Goal: Task Accomplishment & Management: Manage account settings

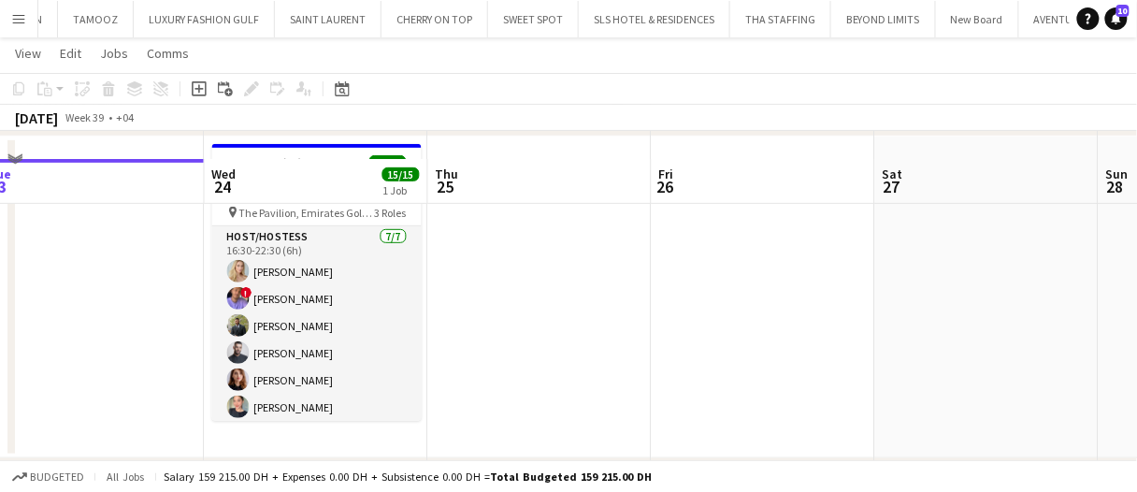
scroll to position [187, 0]
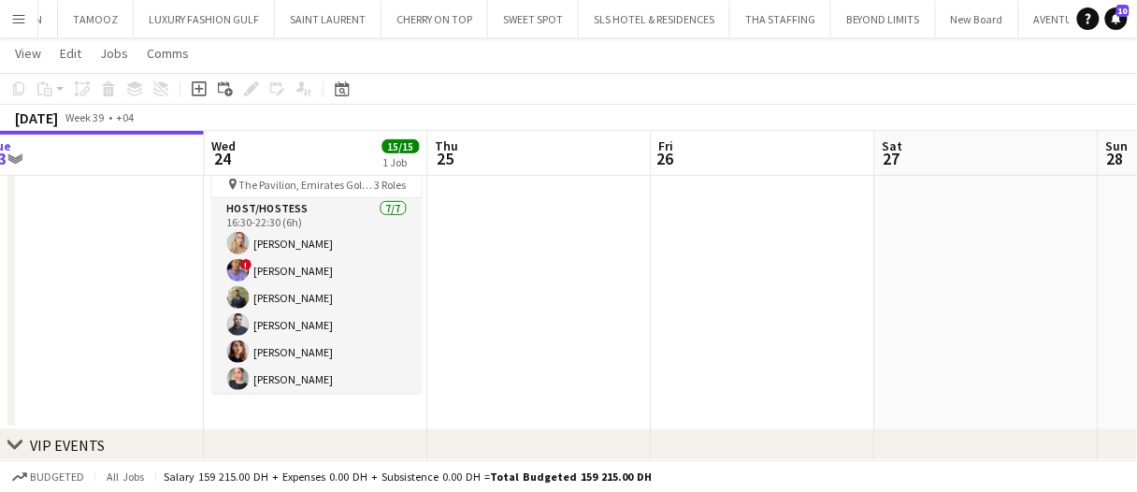
drag, startPoint x: 536, startPoint y: 332, endPoint x: 547, endPoint y: 311, distance: 23.4
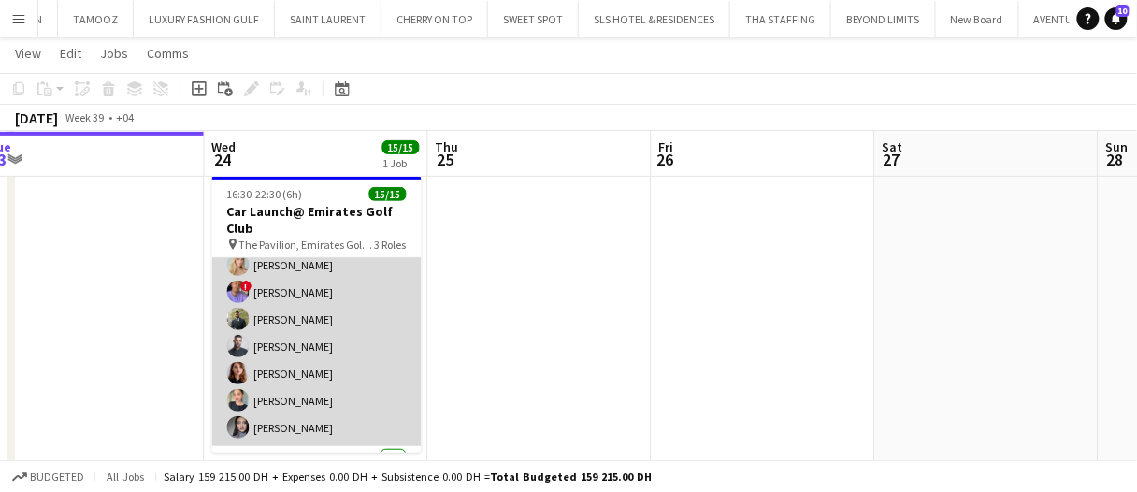
scroll to position [0, 0]
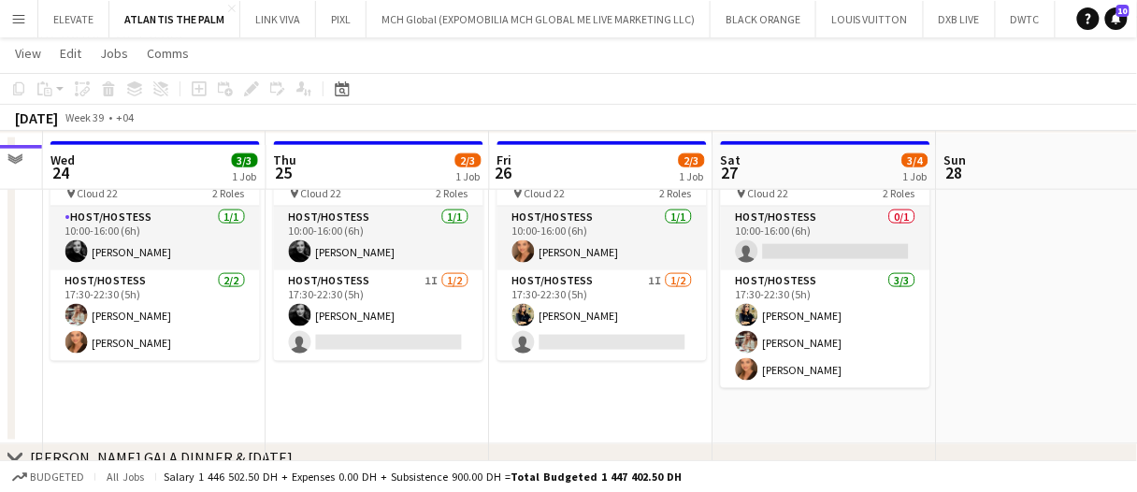
scroll to position [482, 0]
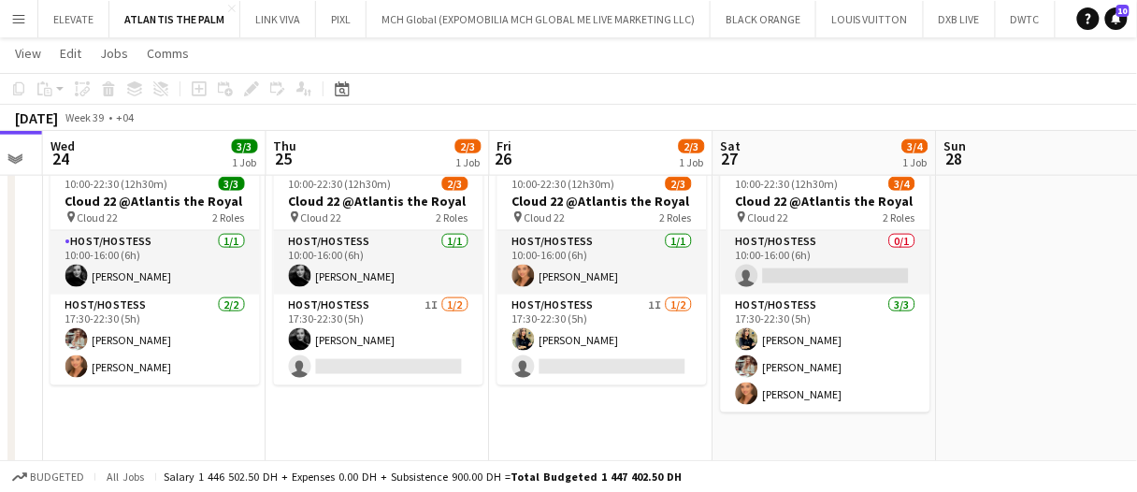
drag, startPoint x: 655, startPoint y: 434, endPoint x: 624, endPoint y: 429, distance: 31.2
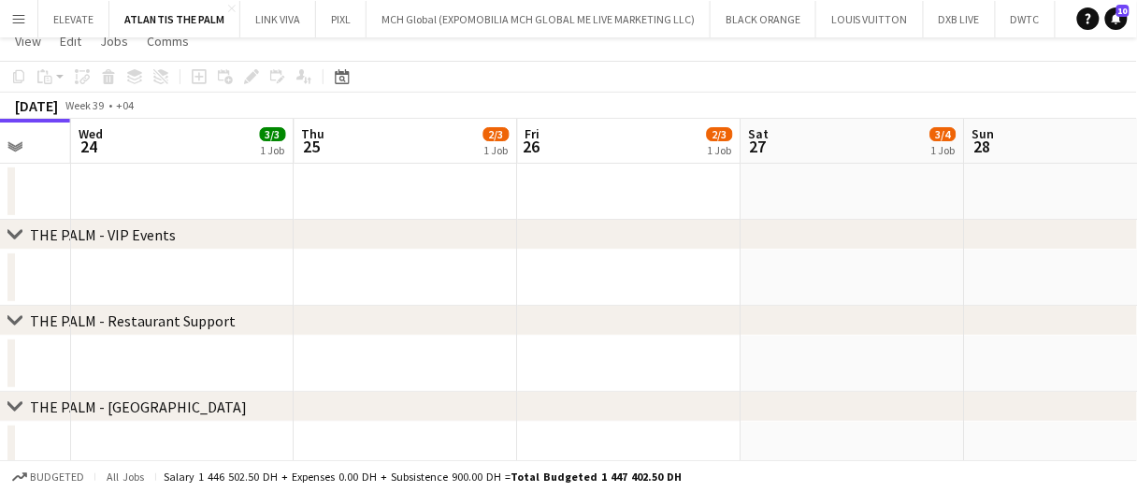
scroll to position [0, 0]
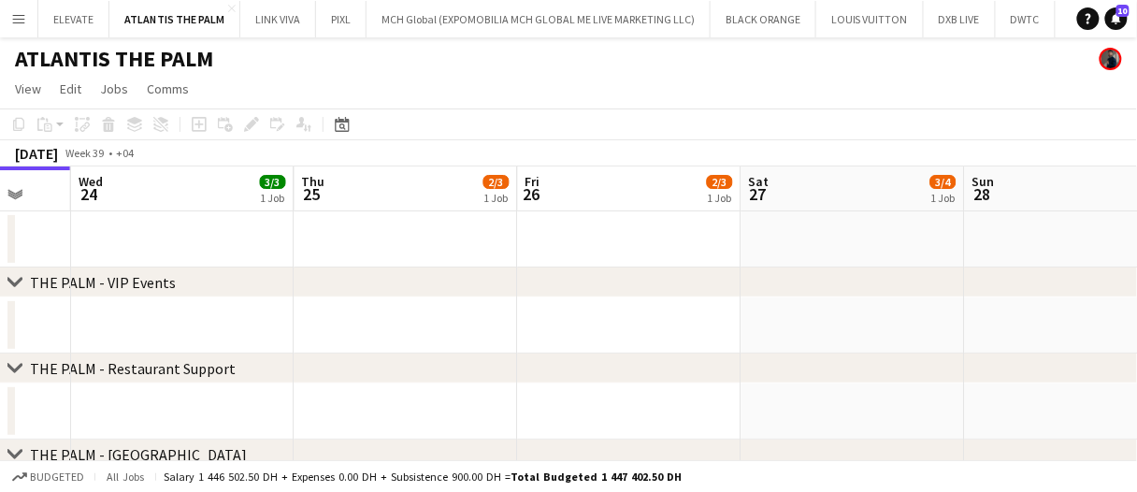
click at [857, 380] on div "chevron-right THE PALM - Restaurant Support" at bounding box center [568, 369] width 1137 height 30
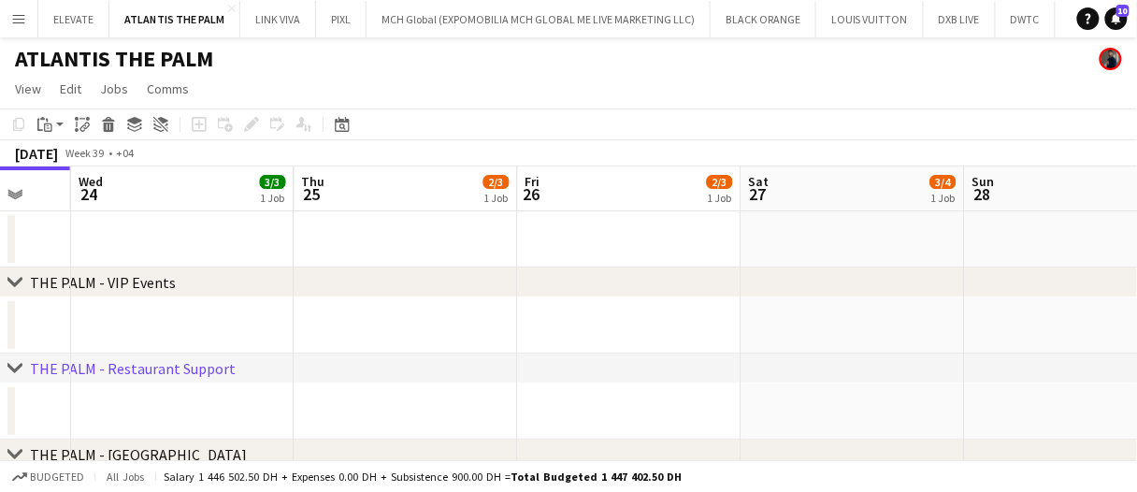
click at [853, 393] on app-date-cell at bounding box center [854, 411] width 224 height 56
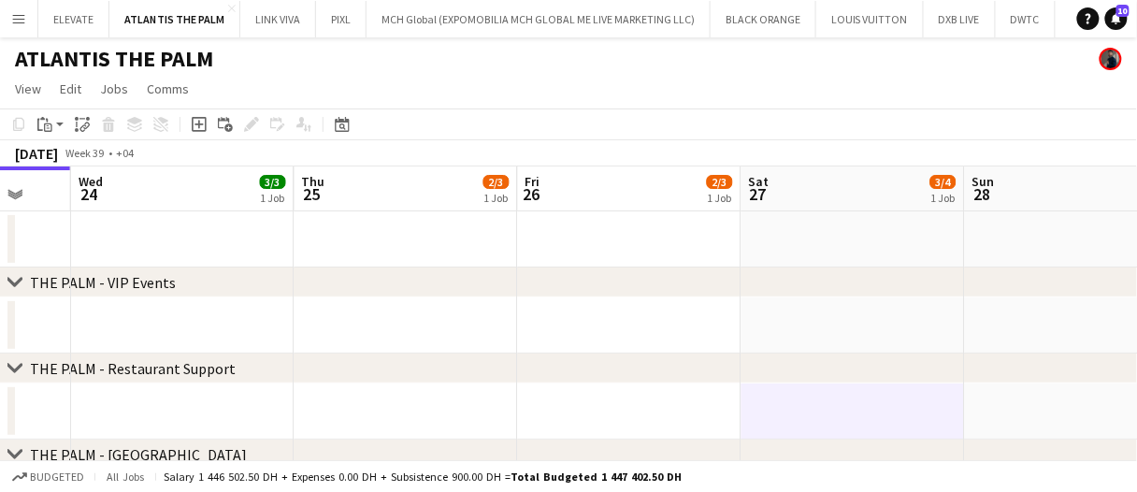
click at [853, 407] on app-date-cell at bounding box center [854, 411] width 224 height 56
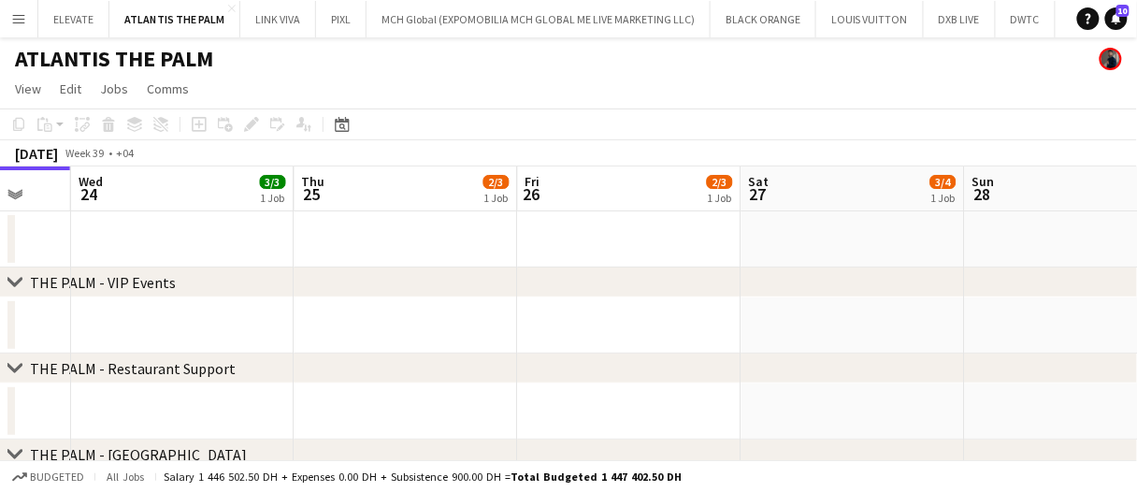
click at [828, 406] on app-date-cell at bounding box center [854, 411] width 224 height 56
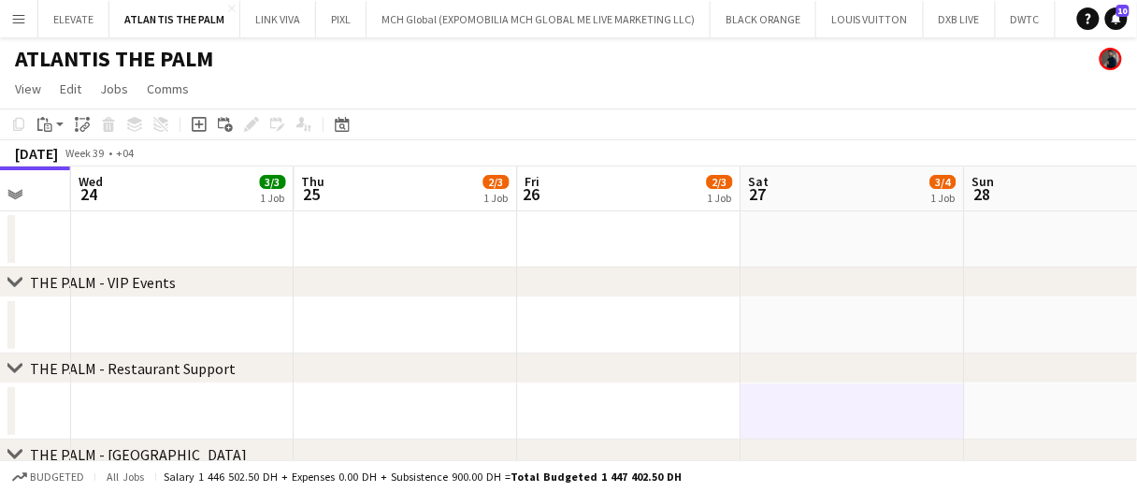
click at [828, 406] on app-date-cell at bounding box center [854, 411] width 224 height 56
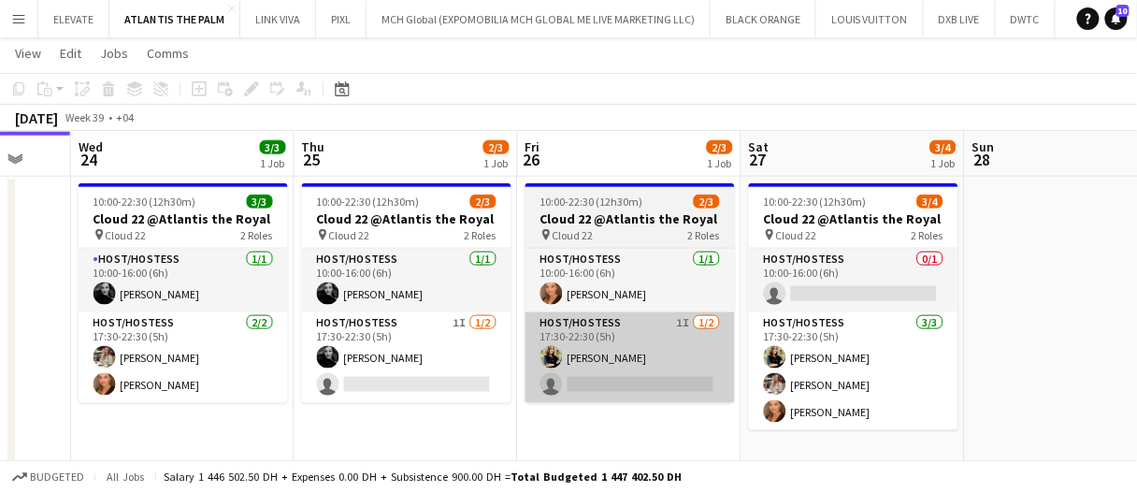
scroll to position [468, 0]
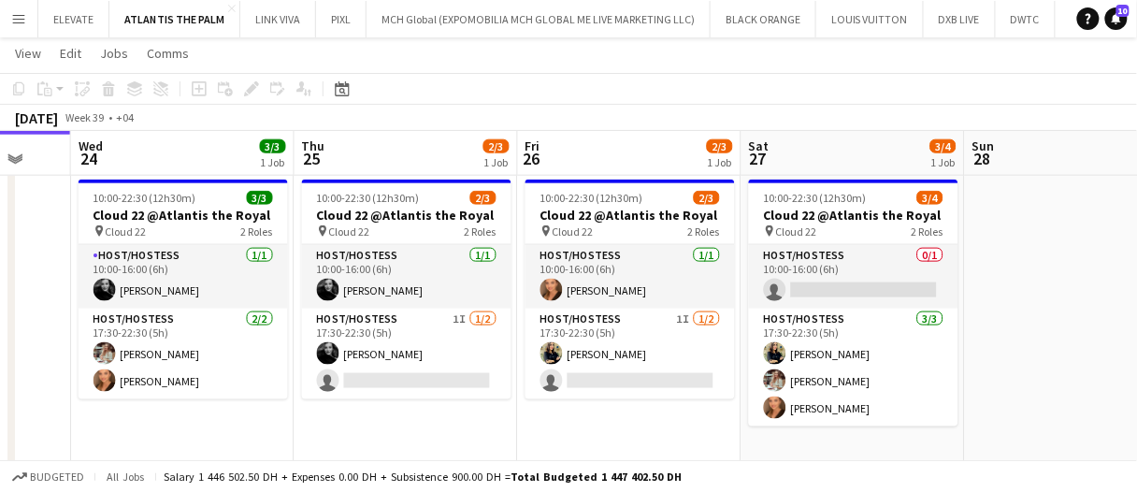
drag, startPoint x: 530, startPoint y: 341, endPoint x: 527, endPoint y: 412, distance: 71.1
click at [527, 412] on app-date-cell "10:00-22:30 (12h30m) 2/3 Cloud 22 @Atlantis the Royal pin Cloud 22 2 Roles Host…" at bounding box center [630, 327] width 224 height 310
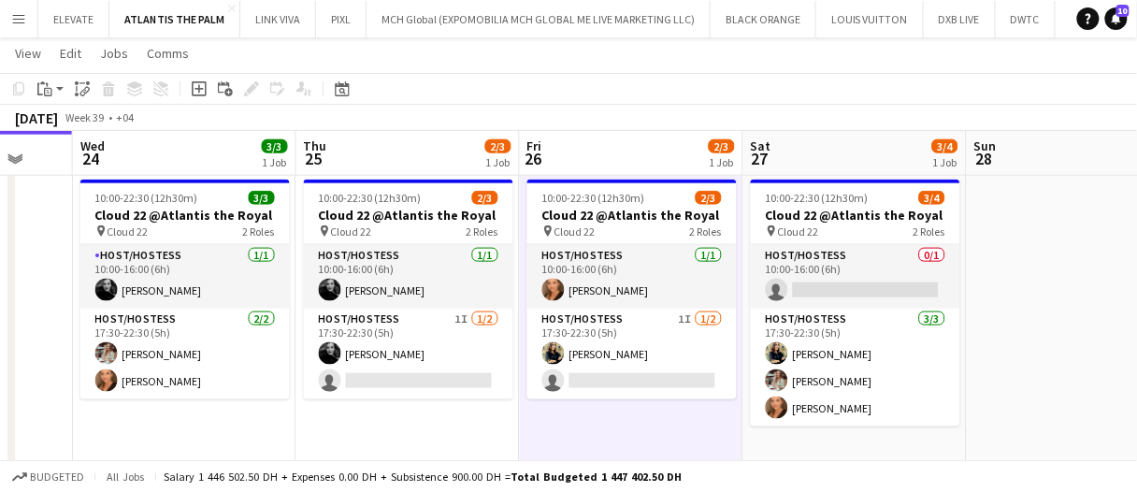
click at [538, 429] on app-date-cell "10:00-22:30 (12h30m) 2/3 Cloud 22 @Atlantis the Royal pin Cloud 22 2 Roles Host…" at bounding box center [632, 327] width 224 height 310
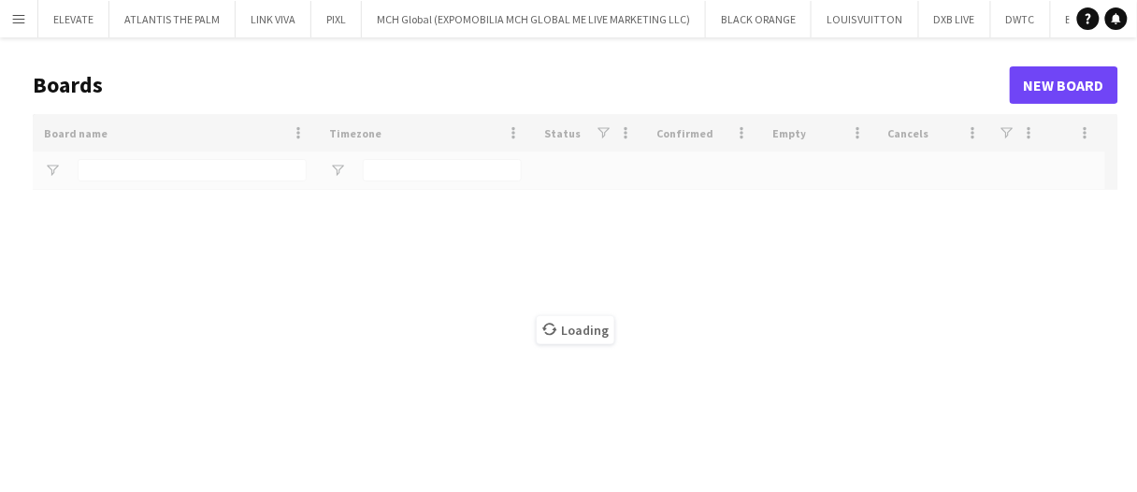
type input "****"
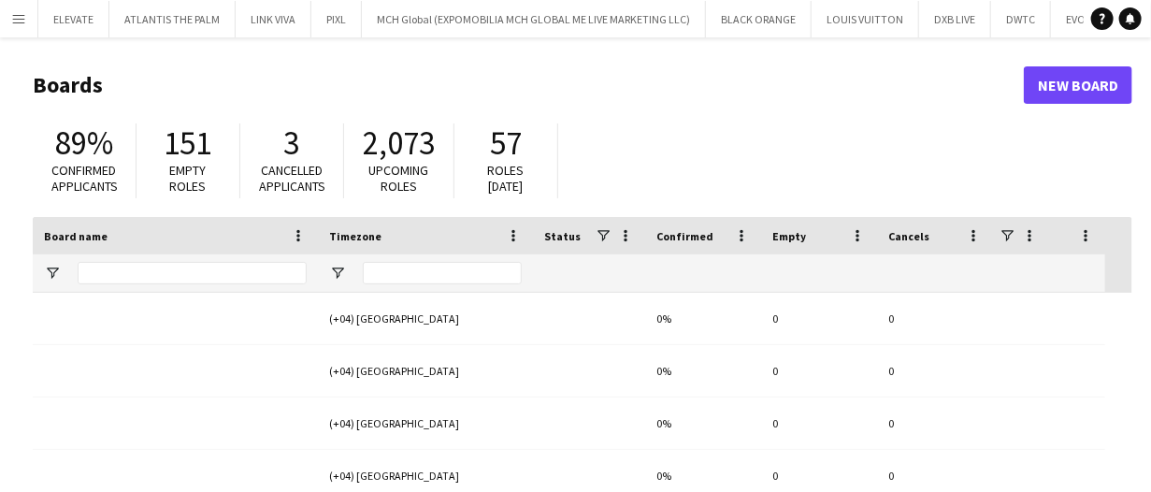
type input "****"
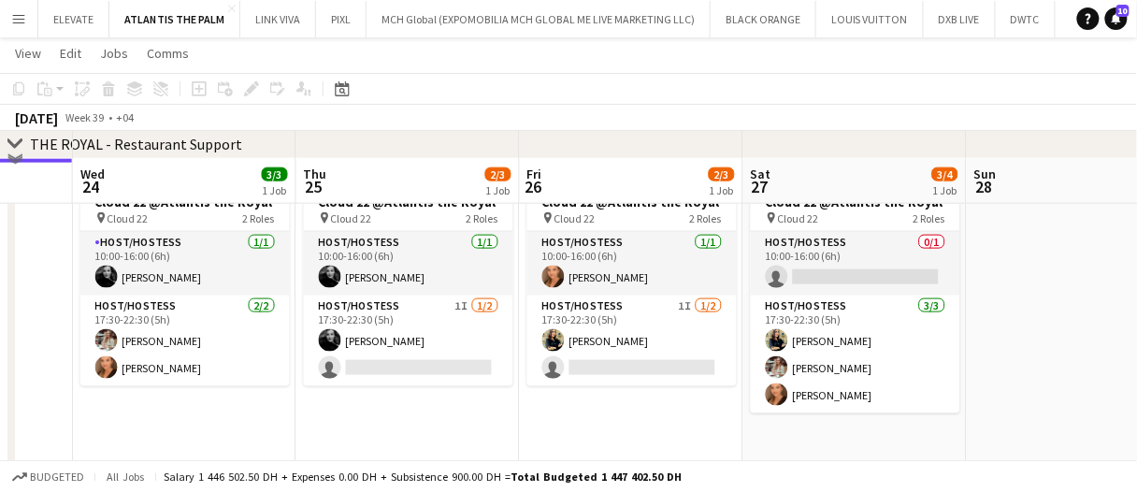
scroll to position [508, 0]
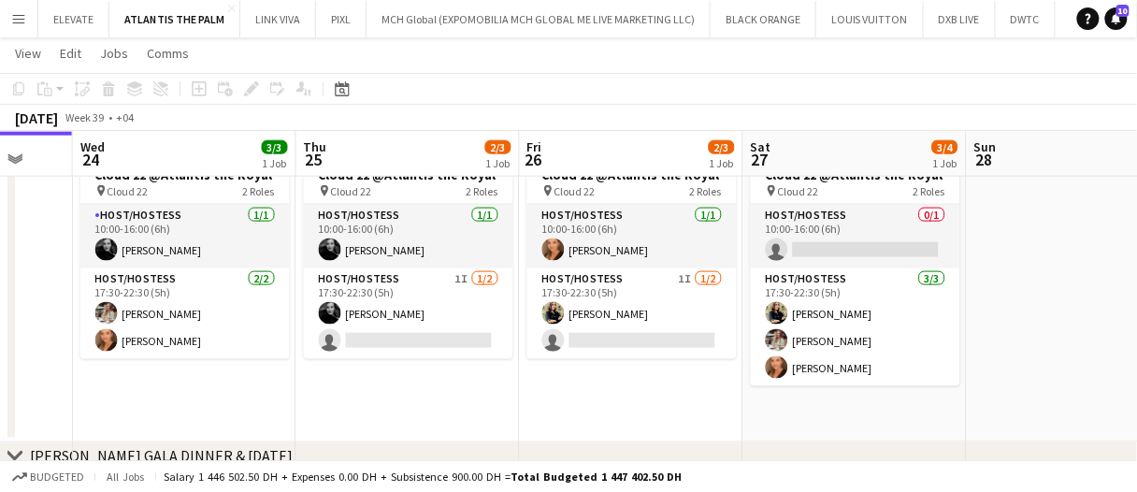
drag, startPoint x: 664, startPoint y: 383, endPoint x: 632, endPoint y: 391, distance: 32.9
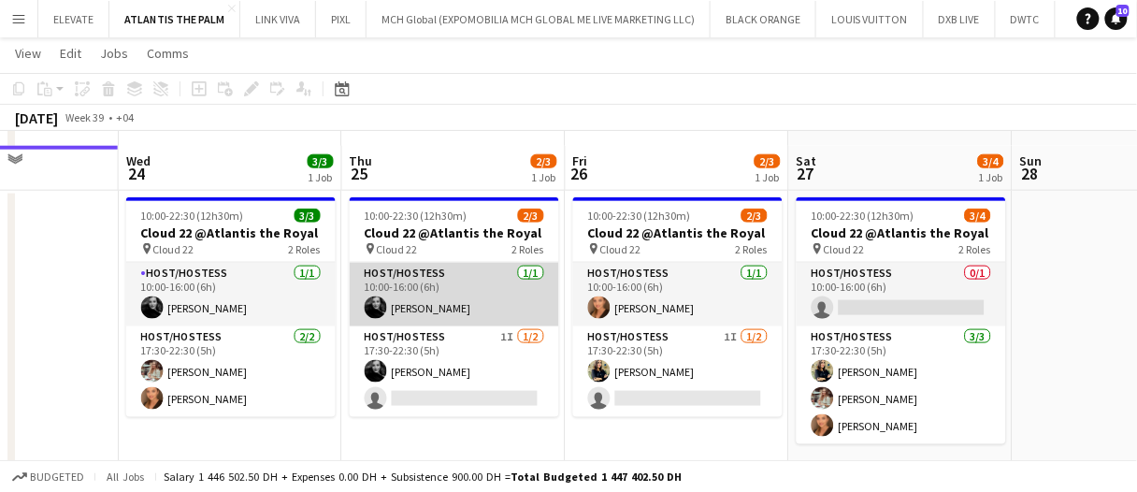
scroll to position [468, 0]
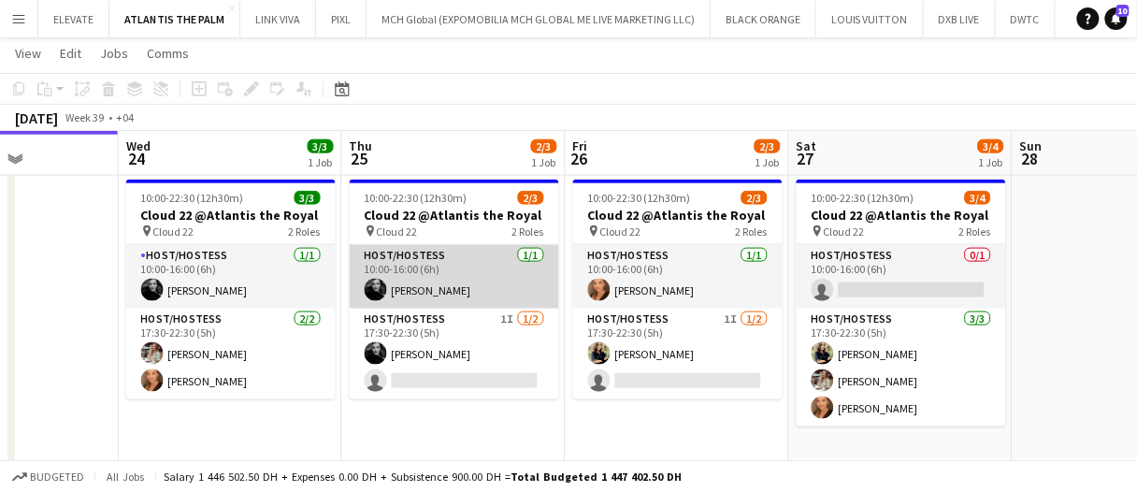
click at [459, 266] on app-card-role "Host/Hostess 1/1 10:00-16:00 (6h) Barbara Szep" at bounding box center [454, 277] width 209 height 64
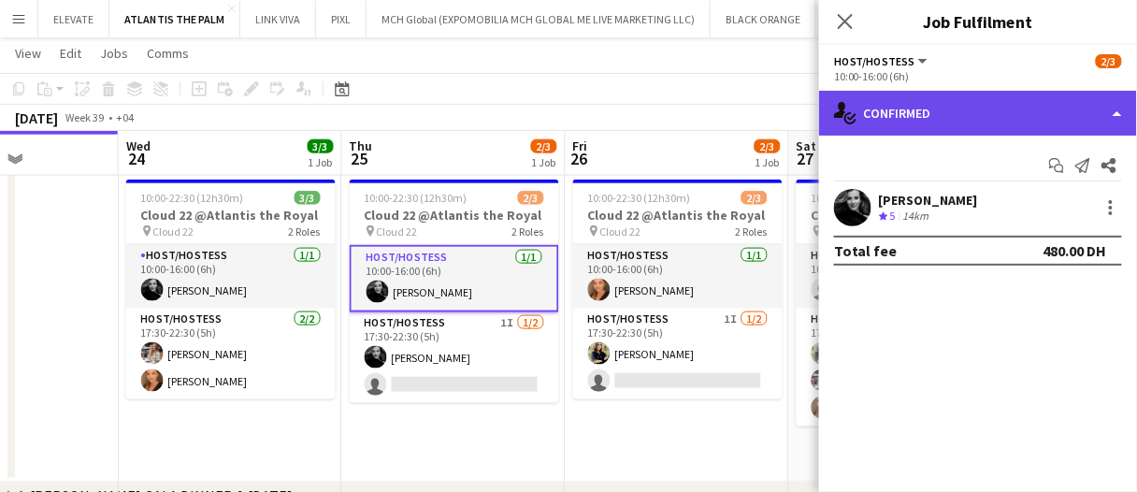
click at [945, 121] on div "single-neutral-actions-check-2 Confirmed" at bounding box center [978, 113] width 318 height 45
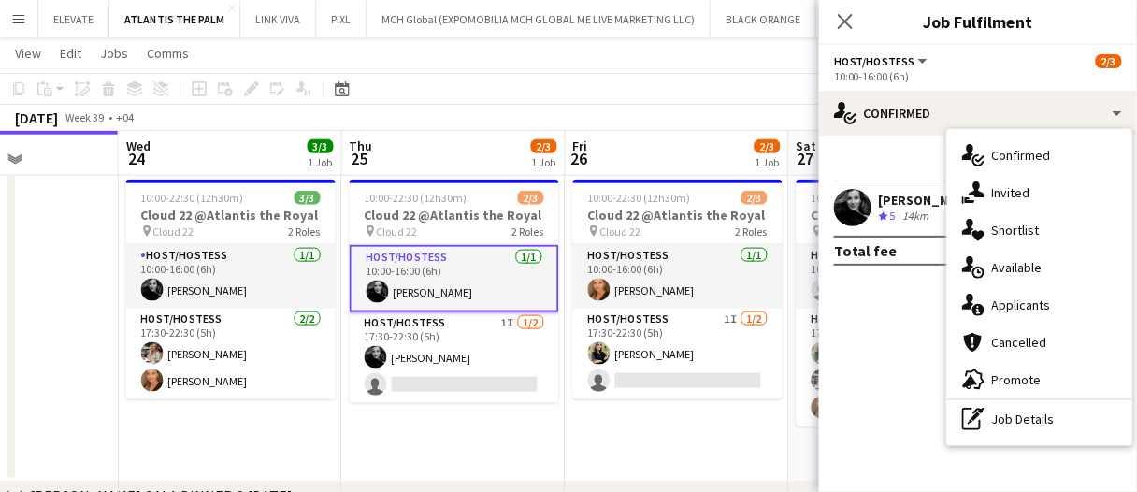
drag, startPoint x: 1043, startPoint y: 408, endPoint x: 1024, endPoint y: 386, distance: 28.5
click at [1042, 408] on div "pen-write Job Details" at bounding box center [1039, 418] width 185 height 37
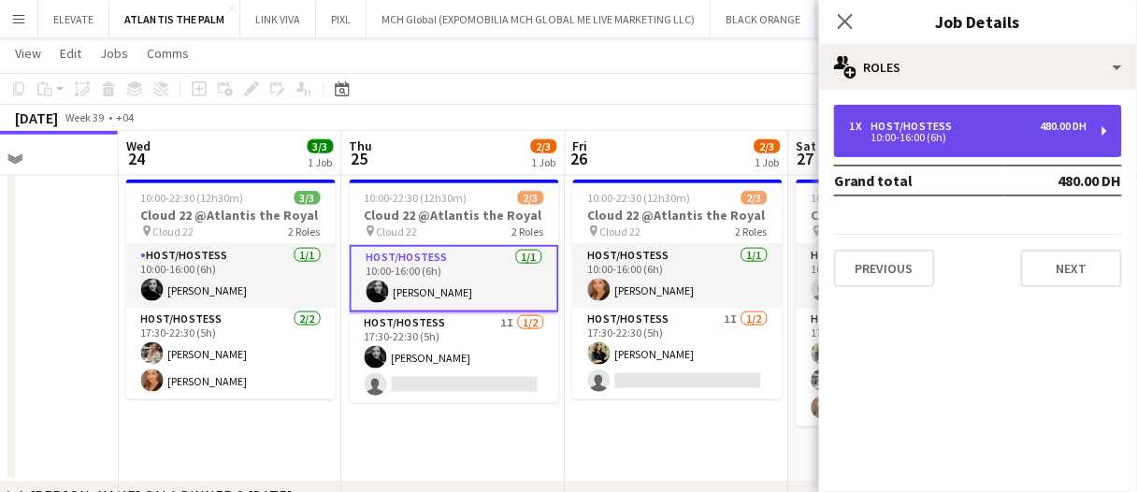
click at [965, 119] on div "1 x Host/Hostess 480.00 DH 10:00-16:00 (6h)" at bounding box center [978, 131] width 288 height 52
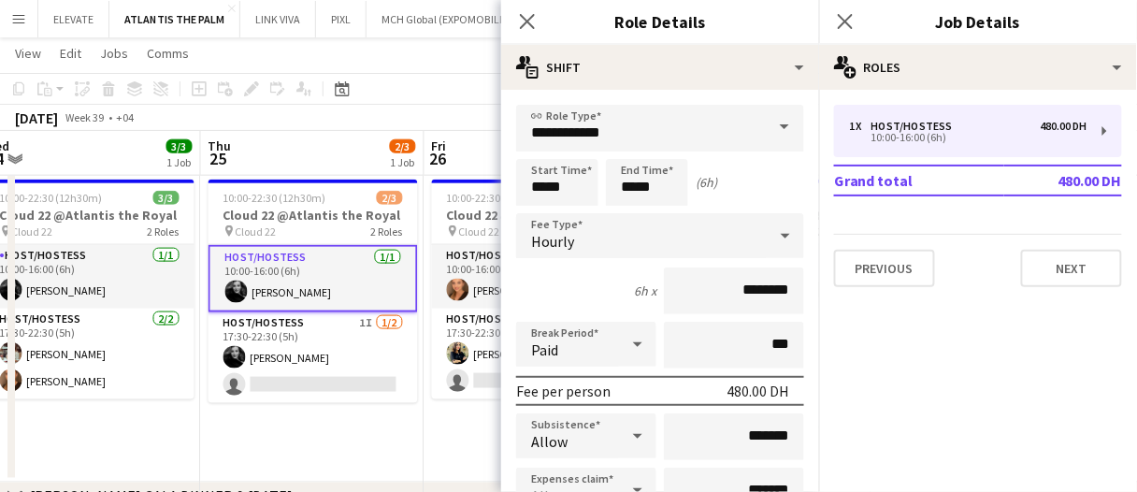
scroll to position [0, 695]
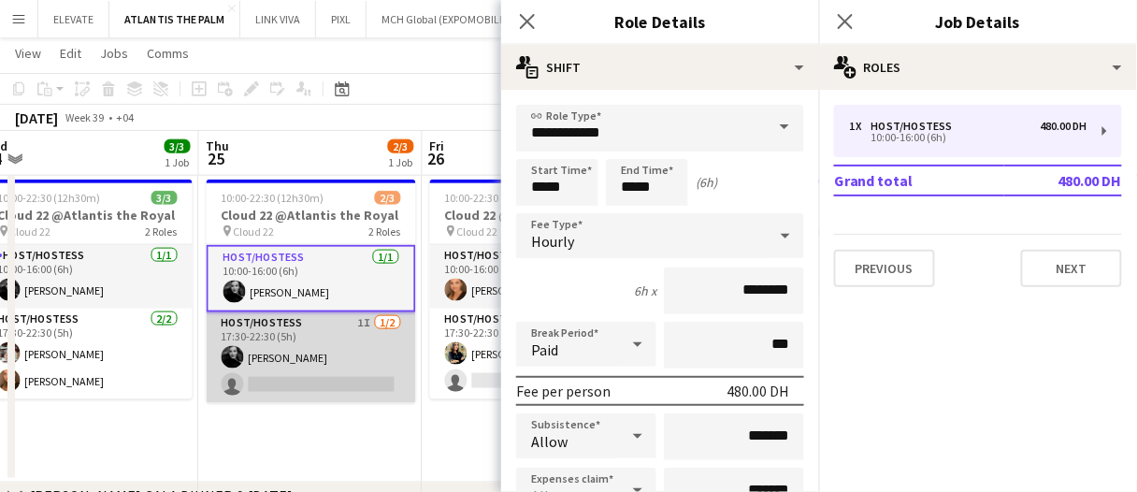
click at [331, 352] on app-card-role "Host/Hostess 1I 1/2 17:30-22:30 (5h) Barbara Szep single-neutral-actions" at bounding box center [311, 357] width 209 height 91
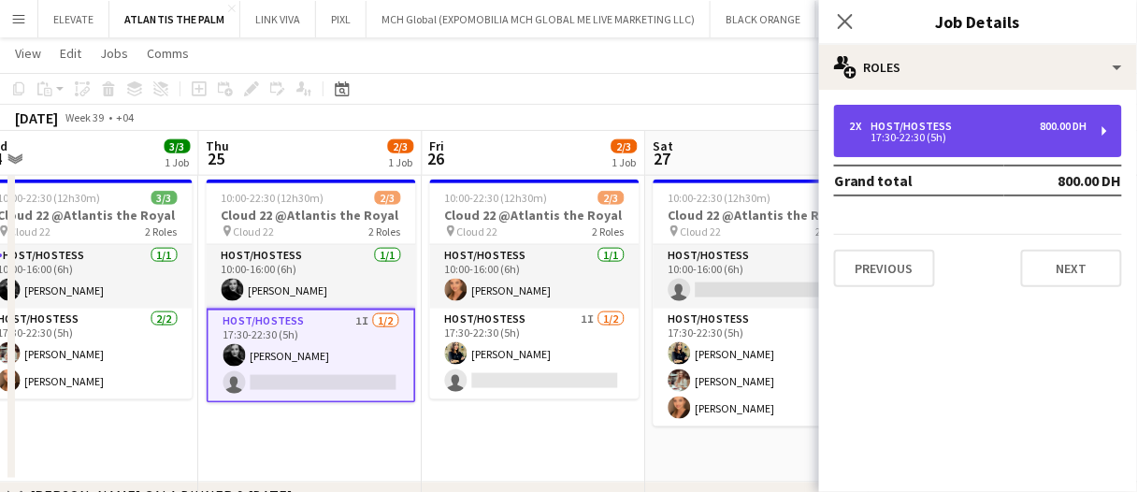
click at [887, 146] on div "2 x Host/Hostess 800.00 DH 17:30-22:30 (5h)" at bounding box center [978, 131] width 288 height 52
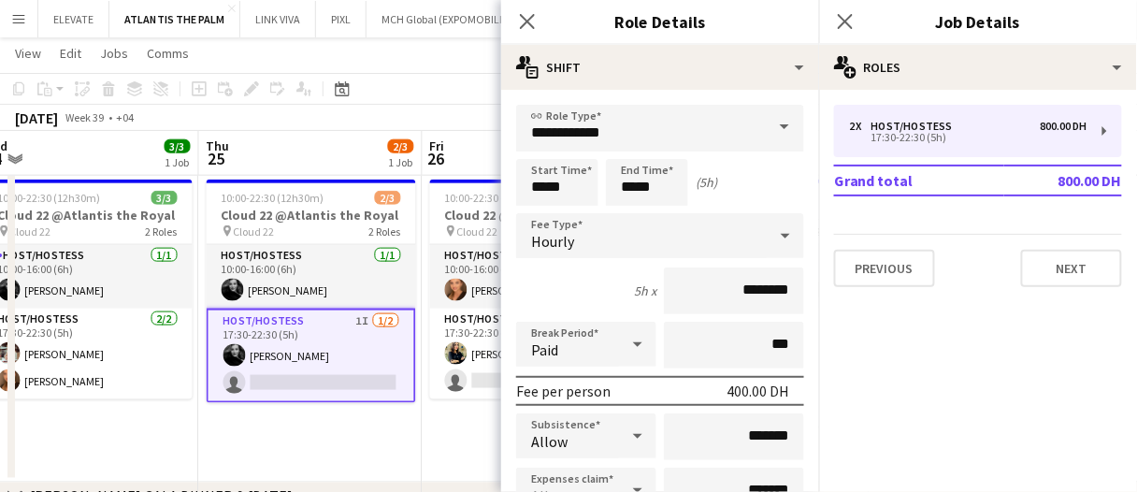
click at [335, 427] on app-date-cell "10:00-22:30 (12h30m) 2/3 Cloud 22 @Atlantis the Royal pin Cloud 22 2 Roles Host…" at bounding box center [311, 327] width 224 height 310
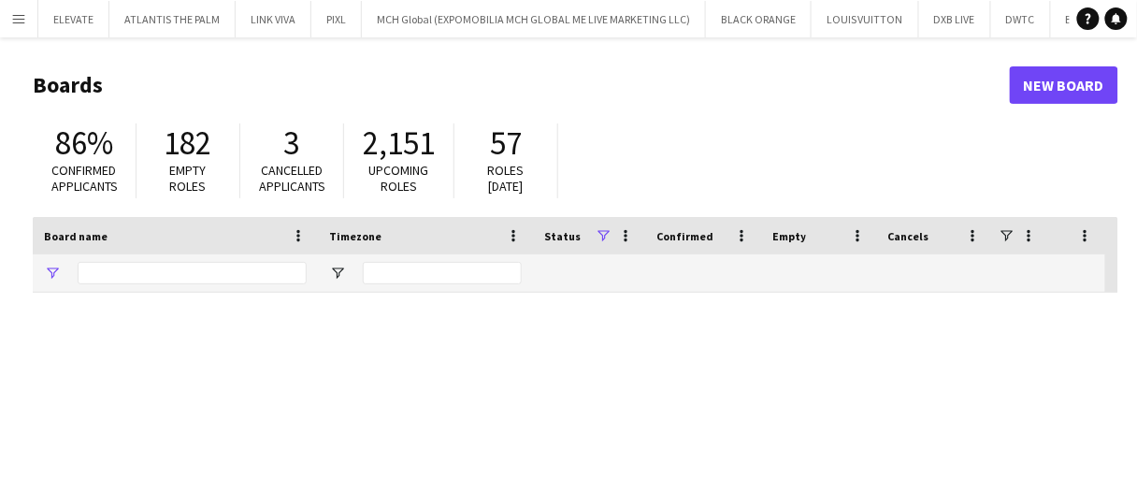
type input "****"
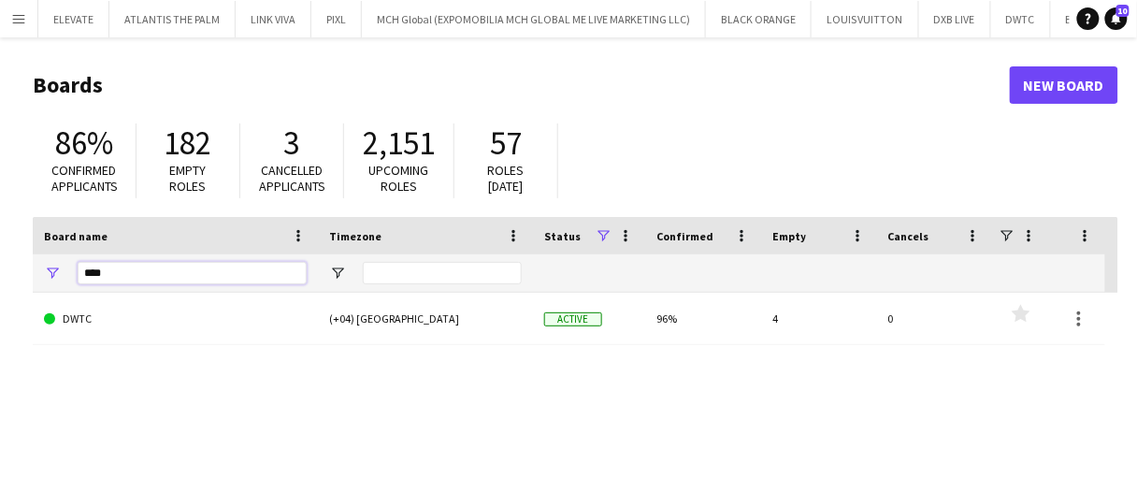
drag, startPoint x: 158, startPoint y: 272, endPoint x: 0, endPoint y: 250, distance: 159.6
click at [0, 253] on main "Boards New Board 86% Confirmed applicants 182 Empty roles 3 Cancelled applicant…" at bounding box center [568, 374] width 1137 height 675
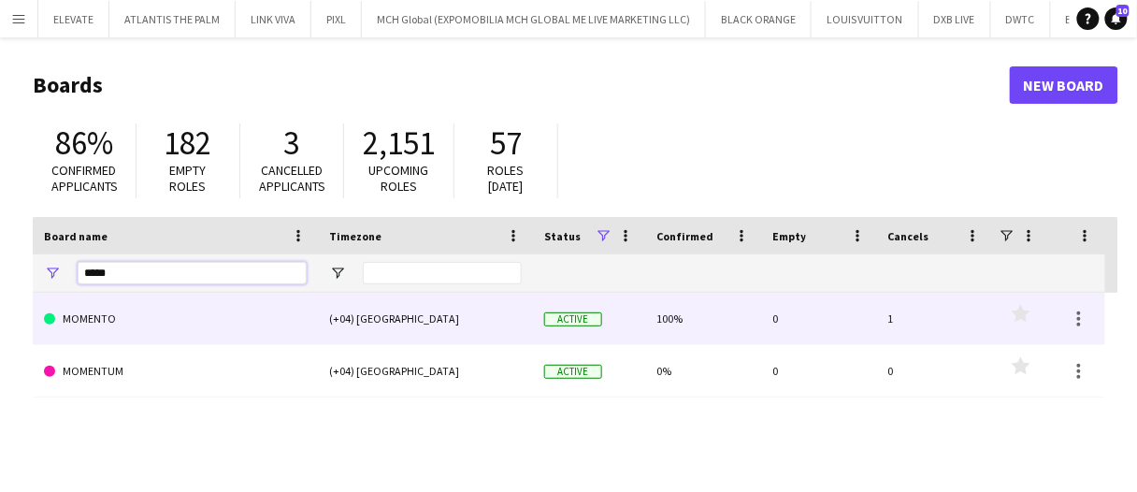
type input "*****"
click at [147, 307] on link "MOMENTO" at bounding box center [175, 319] width 263 height 52
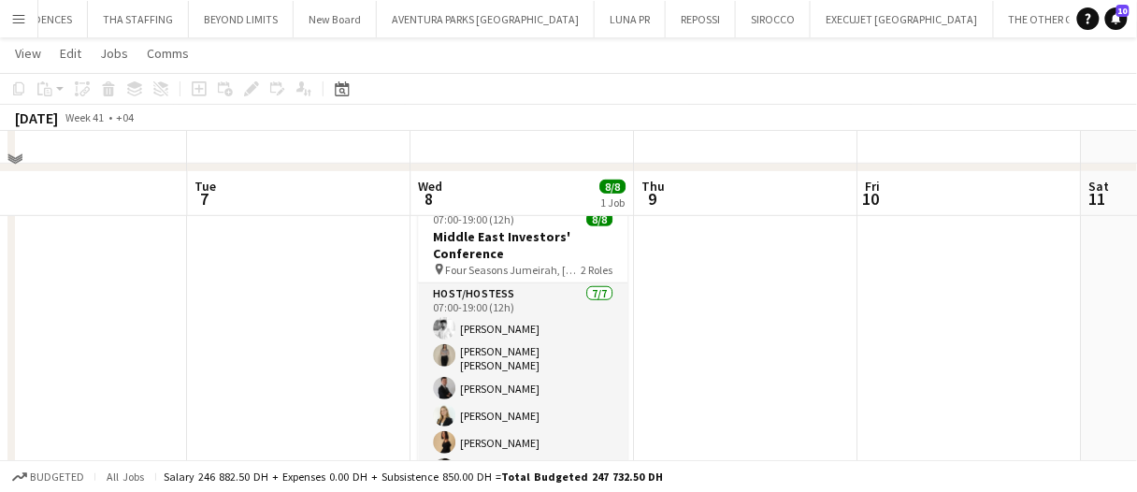
scroll to position [149, 0]
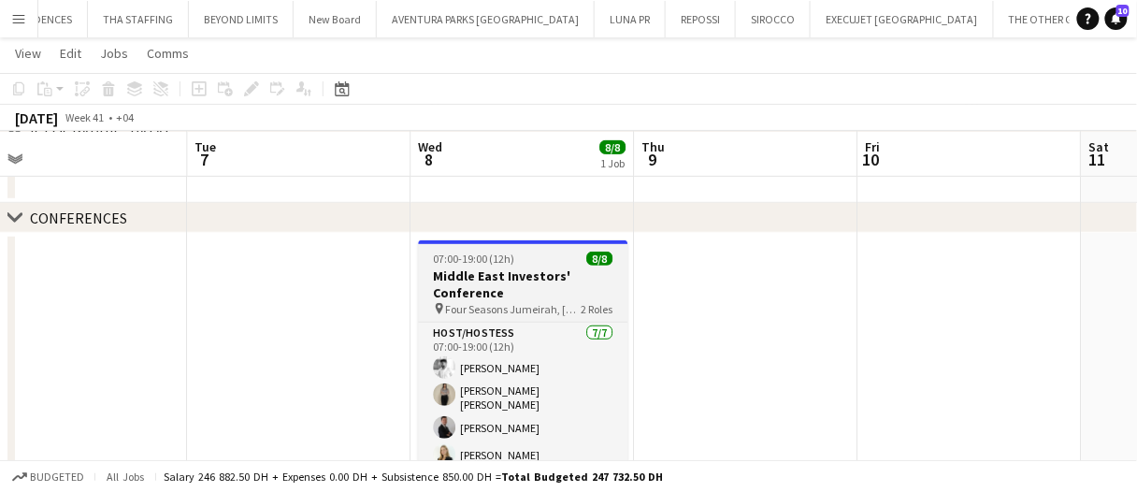
click at [555, 310] on span "Four Seasons Jumeirah, [GEOGRAPHIC_DATA]" at bounding box center [513, 309] width 136 height 14
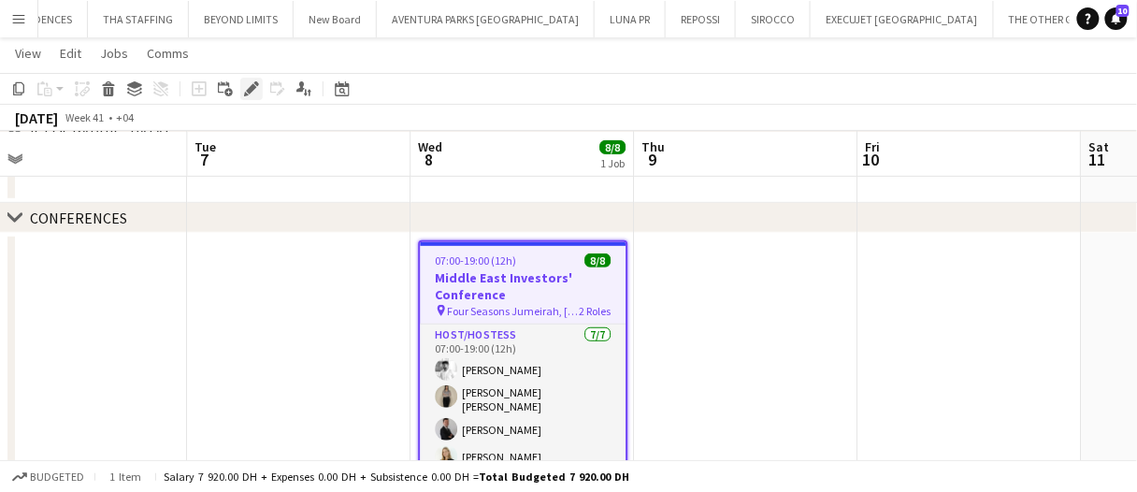
drag, startPoint x: 259, startPoint y: 91, endPoint x: 527, endPoint y: 93, distance: 267.5
click at [259, 91] on div "Edit" at bounding box center [251, 89] width 22 height 22
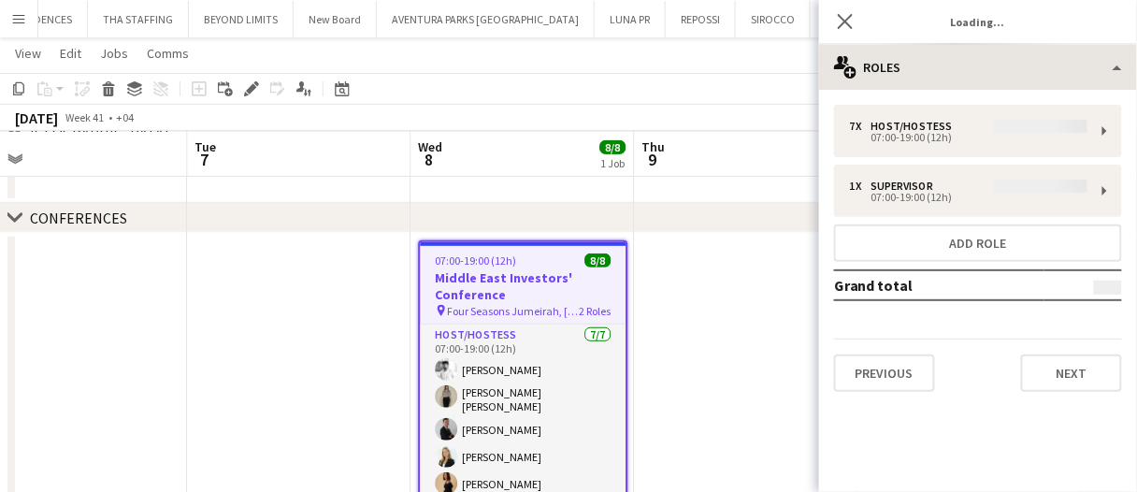
type input "**********"
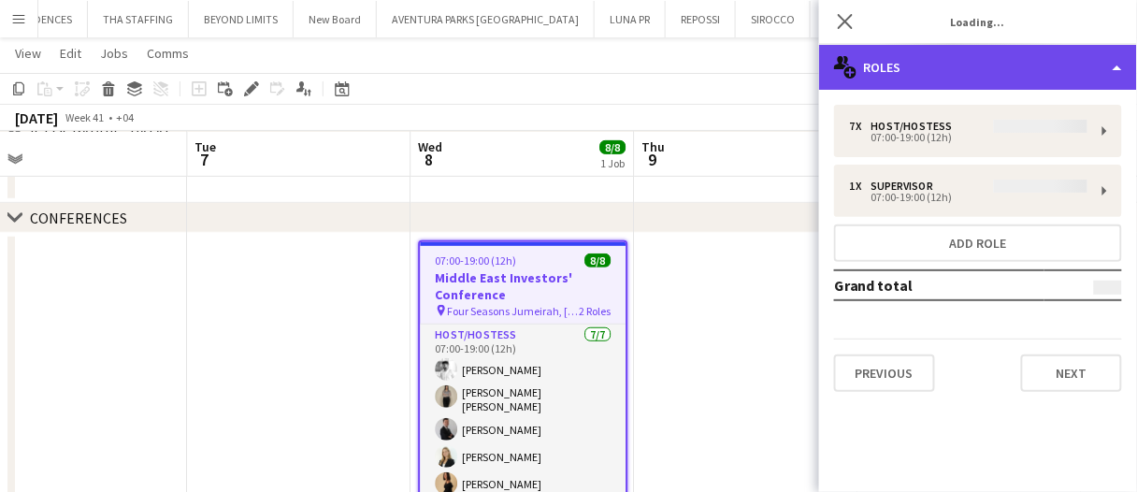
click at [992, 55] on div "multiple-users-add Roles" at bounding box center [978, 67] width 318 height 45
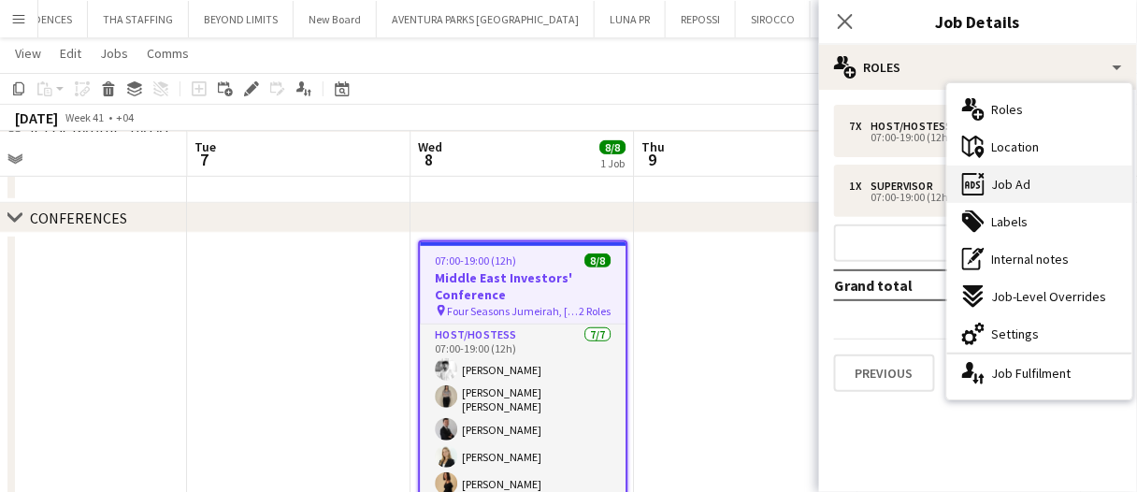
click at [1029, 174] on div "ads-window Job Ad" at bounding box center [1039, 184] width 185 height 37
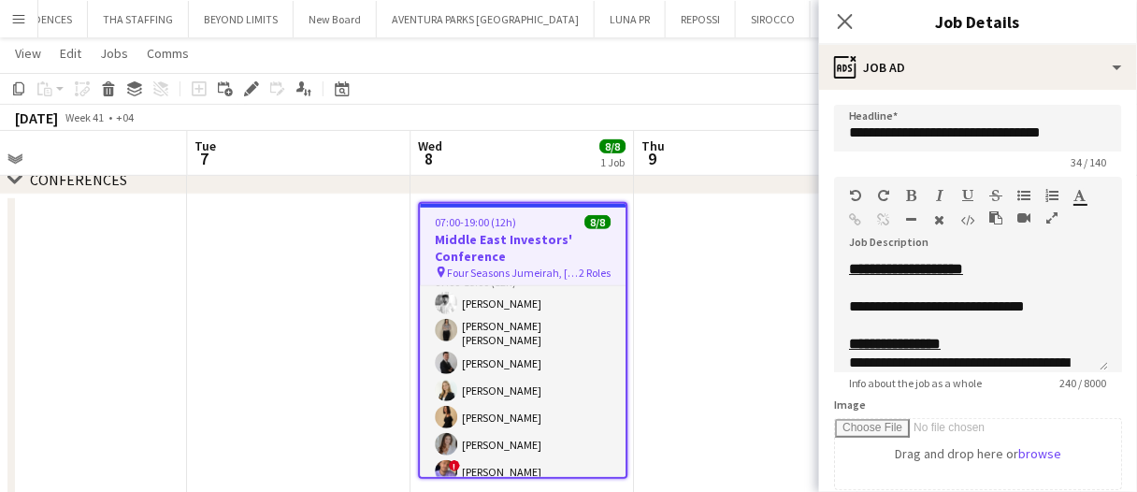
scroll to position [0, 0]
